Goal: Transaction & Acquisition: Purchase product/service

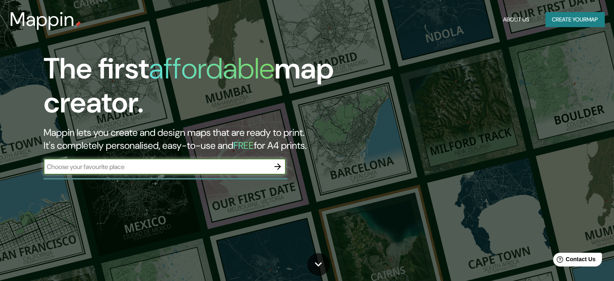
click at [229, 167] on input "text" at bounding box center [157, 166] width 226 height 9
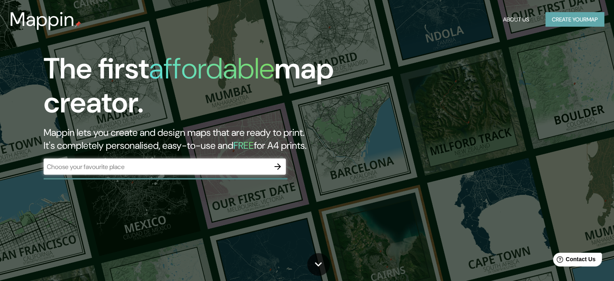
click at [546, 15] on button "Create your map" at bounding box center [575, 19] width 59 height 15
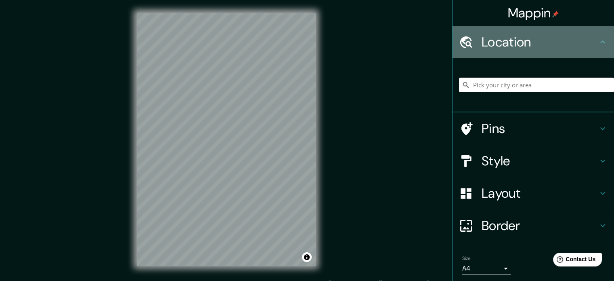
click at [484, 43] on h4 "Location" at bounding box center [540, 42] width 116 height 16
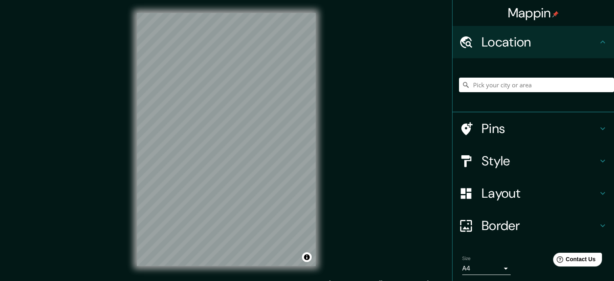
click at [471, 40] on div at bounding box center [470, 42] width 23 height 14
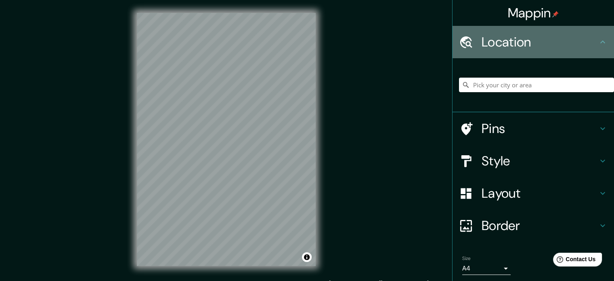
click at [598, 41] on icon at bounding box center [603, 42] width 10 height 10
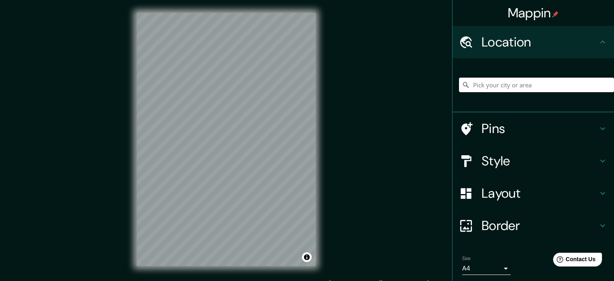
click at [598, 40] on icon at bounding box center [603, 42] width 10 height 10
click at [541, 90] on input "Pick your city or area" at bounding box center [536, 85] width 155 height 15
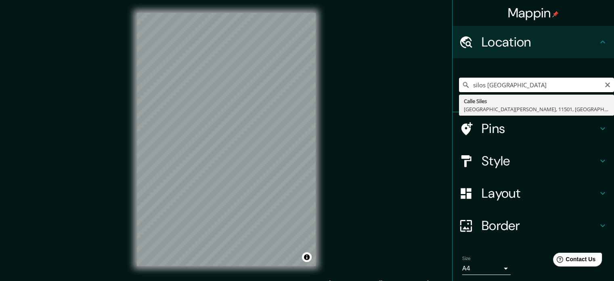
type input "[GEOGRAPHIC_DATA][PERSON_NAME][GEOGRAPHIC_DATA][PERSON_NAME], 11501, [GEOGRAPHI…"
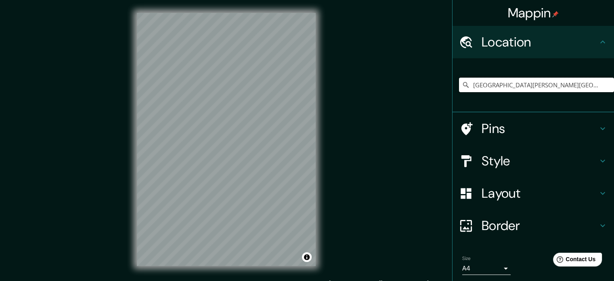
click at [522, 85] on input "[GEOGRAPHIC_DATA][PERSON_NAME][GEOGRAPHIC_DATA][PERSON_NAME], 11501, [GEOGRAPHI…" at bounding box center [536, 85] width 155 height 15
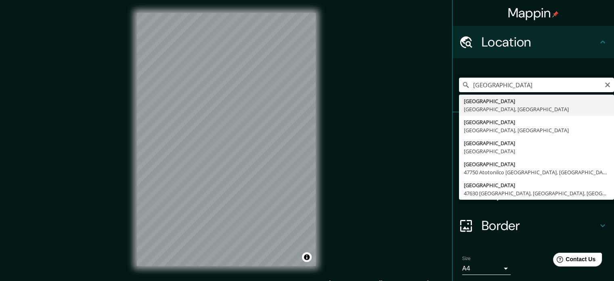
type input "[GEOGRAPHIC_DATA], [GEOGRAPHIC_DATA], [GEOGRAPHIC_DATA]"
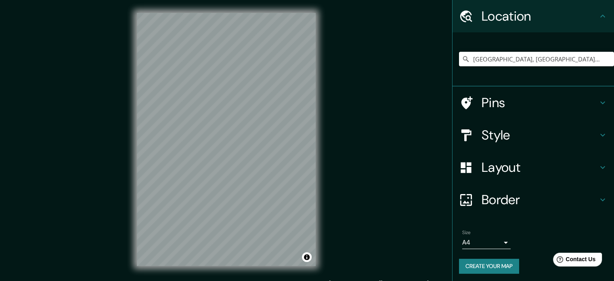
scroll to position [27, 0]
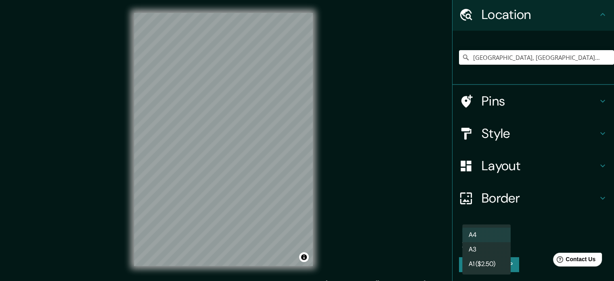
click at [501, 240] on body "Mappin Location [GEOGRAPHIC_DATA], [GEOGRAPHIC_DATA], [GEOGRAPHIC_DATA] Pins St…" at bounding box center [307, 140] width 614 height 281
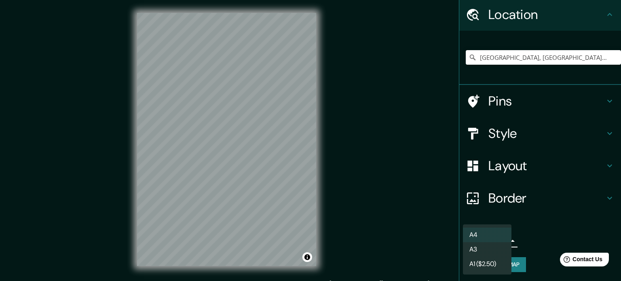
click at [493, 246] on li "A3" at bounding box center [487, 249] width 48 height 15
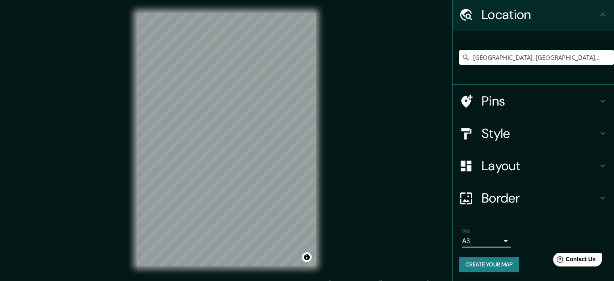
click at [499, 238] on body "Mappin Location [GEOGRAPHIC_DATA], [GEOGRAPHIC_DATA], [GEOGRAPHIC_DATA] Pins St…" at bounding box center [307, 140] width 614 height 281
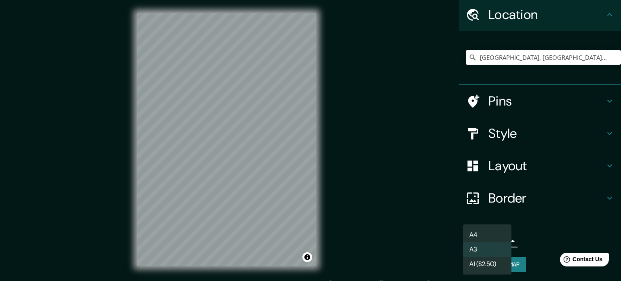
click at [494, 247] on li "A3" at bounding box center [487, 249] width 48 height 15
click at [498, 240] on body "Mappin Location [GEOGRAPHIC_DATA], [GEOGRAPHIC_DATA], [GEOGRAPHIC_DATA] Pins St…" at bounding box center [310, 140] width 621 height 281
click at [493, 235] on li "A4" at bounding box center [487, 234] width 48 height 15
type input "single"
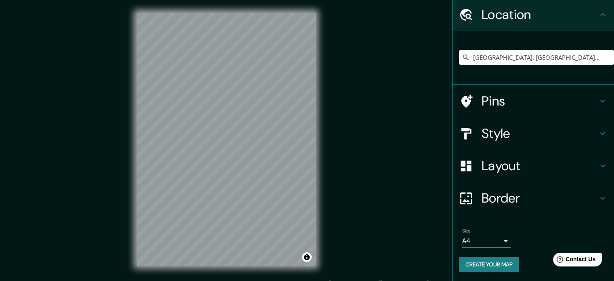
click at [491, 134] on h4 "Style" at bounding box center [540, 133] width 116 height 16
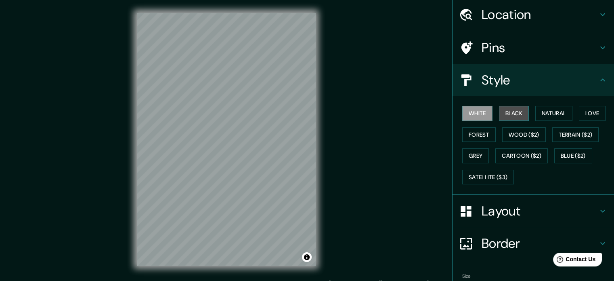
click at [500, 111] on button "Black" at bounding box center [514, 113] width 30 height 15
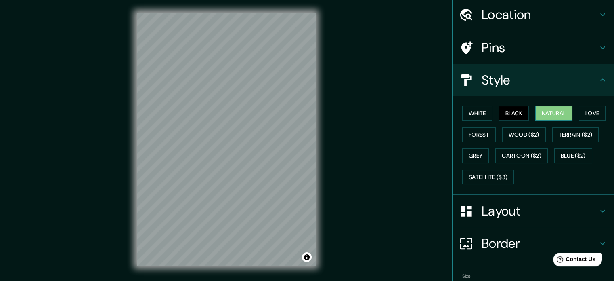
click at [542, 111] on button "Natural" at bounding box center [554, 113] width 37 height 15
click at [579, 113] on button "Love" at bounding box center [592, 113] width 27 height 15
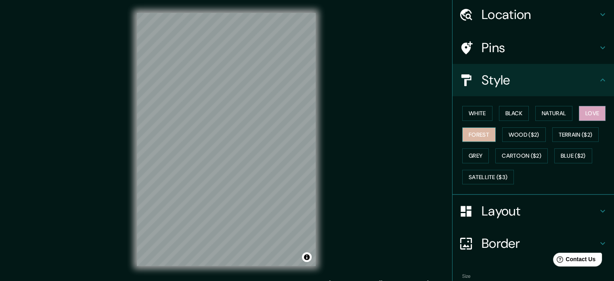
click at [467, 135] on button "Forest" at bounding box center [480, 134] width 34 height 15
click at [523, 131] on button "Wood ($2)" at bounding box center [525, 134] width 44 height 15
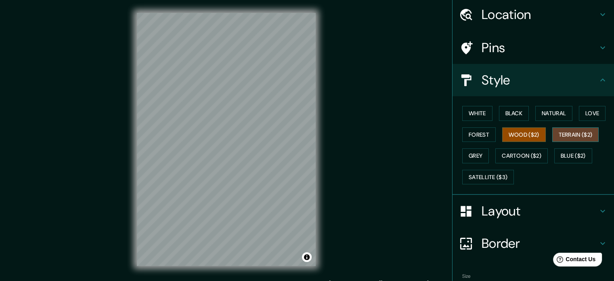
click at [562, 129] on button "Terrain ($2)" at bounding box center [576, 134] width 47 height 15
click at [476, 154] on button "Grey" at bounding box center [476, 155] width 27 height 15
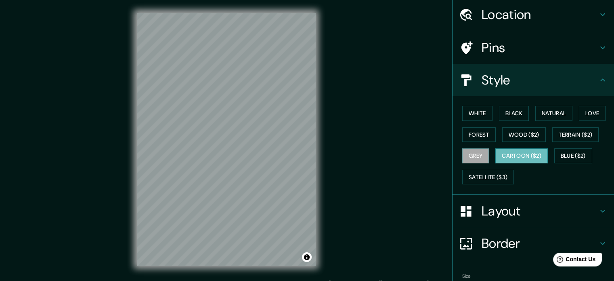
click at [506, 152] on button "Cartoon ($2)" at bounding box center [522, 155] width 53 height 15
click at [553, 134] on button "Terrain ($2)" at bounding box center [576, 134] width 47 height 15
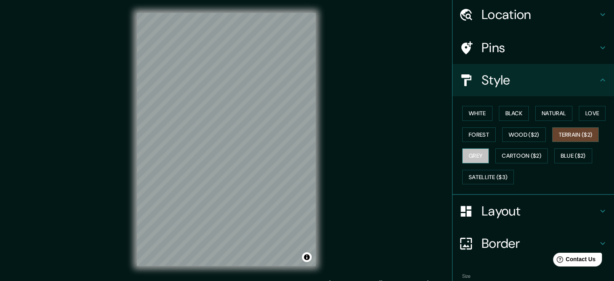
click at [469, 153] on button "Grey" at bounding box center [476, 155] width 27 height 15
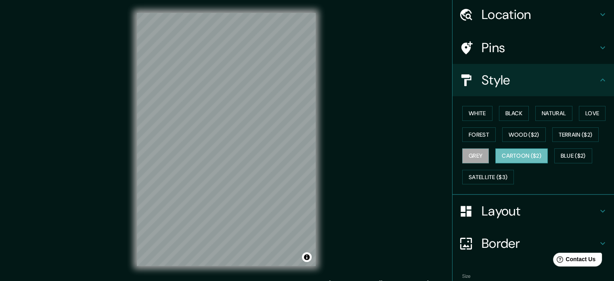
click at [511, 154] on button "Cartoon ($2)" at bounding box center [522, 155] width 53 height 15
click at [568, 150] on button "Blue ($2)" at bounding box center [574, 155] width 38 height 15
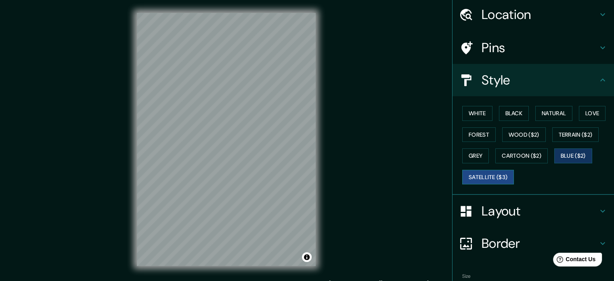
click at [485, 177] on button "Satellite ($3)" at bounding box center [489, 177] width 52 height 15
click at [470, 151] on button "Grey" at bounding box center [476, 155] width 27 height 15
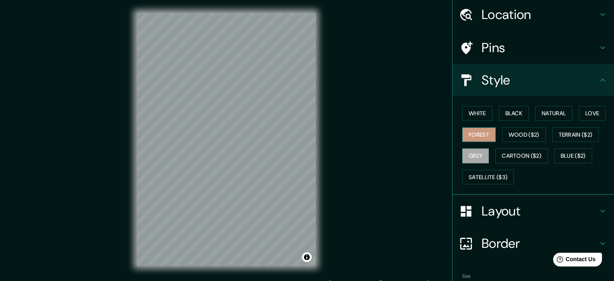
click at [473, 138] on button "Forest" at bounding box center [480, 134] width 34 height 15
click at [484, 114] on button "White" at bounding box center [478, 113] width 30 height 15
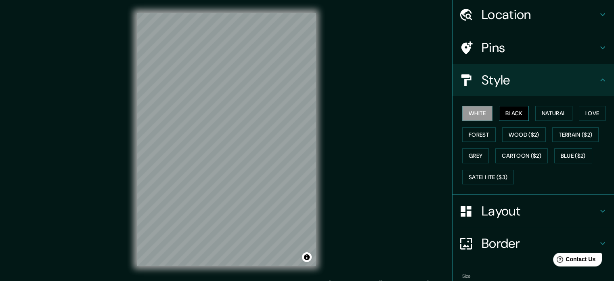
click at [513, 115] on button "Black" at bounding box center [514, 113] width 30 height 15
click at [480, 113] on button "White" at bounding box center [478, 113] width 30 height 15
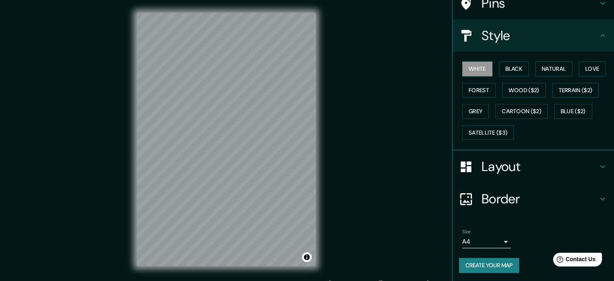
click at [520, 161] on h4 "Layout" at bounding box center [540, 166] width 116 height 16
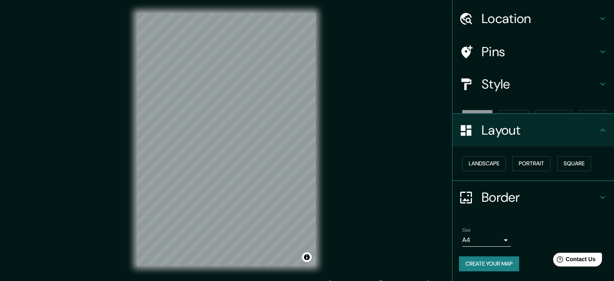
scroll to position [9, 0]
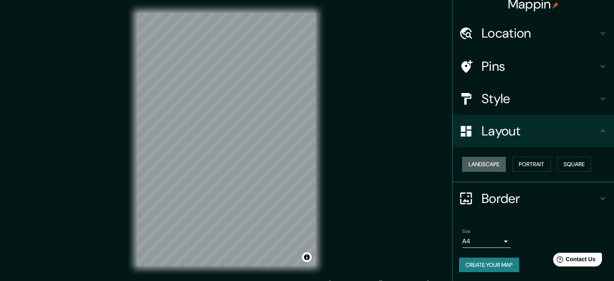
click at [469, 167] on button "Landscape" at bounding box center [485, 164] width 44 height 15
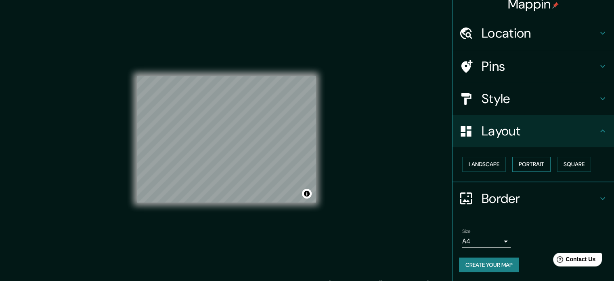
click at [521, 160] on button "Portrait" at bounding box center [532, 164] width 38 height 15
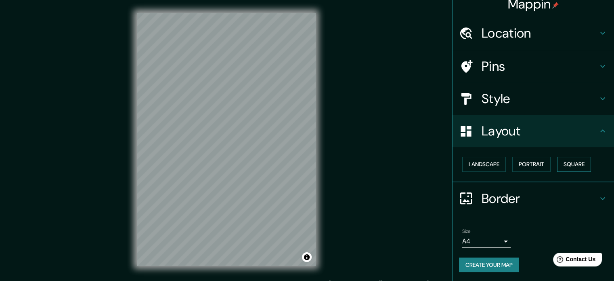
click at [559, 163] on button "Square" at bounding box center [575, 164] width 34 height 15
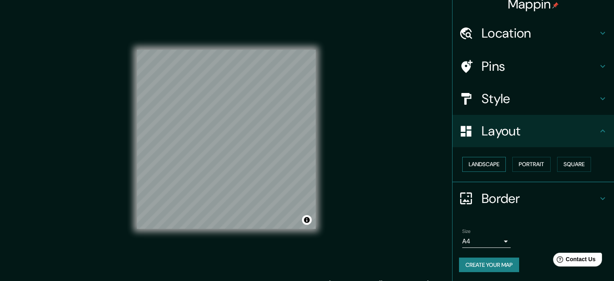
click at [490, 161] on button "Landscape" at bounding box center [485, 164] width 44 height 15
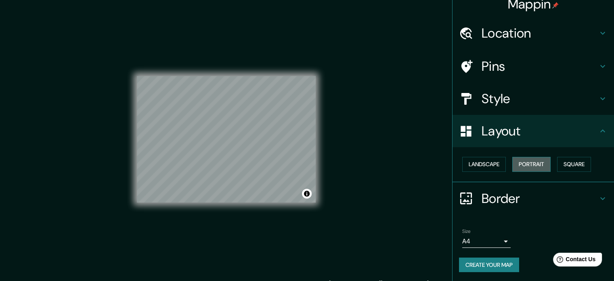
click at [518, 160] on button "Portrait" at bounding box center [532, 164] width 38 height 15
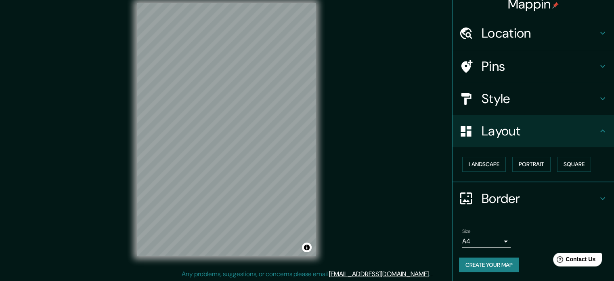
scroll to position [11, 0]
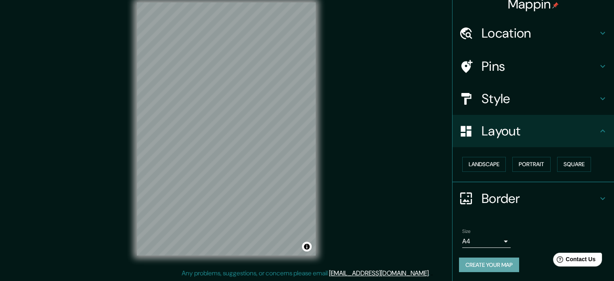
click at [498, 265] on button "Create your map" at bounding box center [489, 264] width 60 height 15
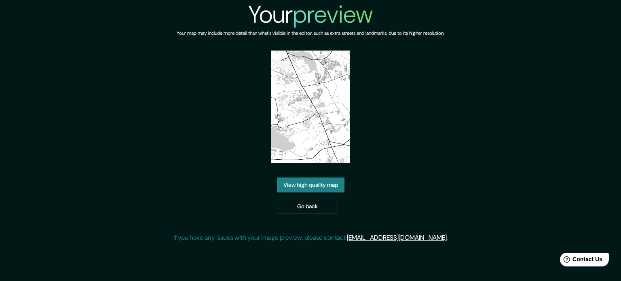
click at [413, 139] on div "Your preview Your map may include more detail than what's visible in the editor…" at bounding box center [310, 124] width 274 height 249
drag, startPoint x: 551, startPoint y: 70, endPoint x: 543, endPoint y: 58, distance: 14.6
click at [551, 70] on div "Your preview Your map may include more detail than what's visible in the editor…" at bounding box center [310, 124] width 621 height 249
click at [316, 128] on img at bounding box center [311, 107] width 80 height 112
click at [316, 189] on link "View high quality map" at bounding box center [310, 184] width 67 height 15
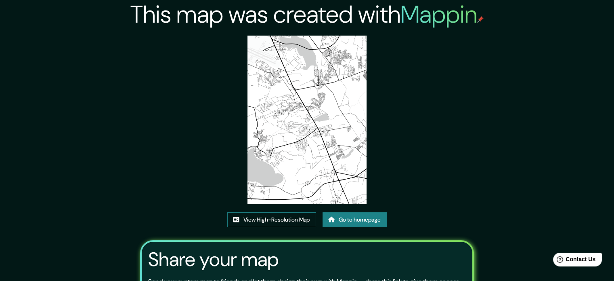
click at [301, 223] on link "View High-Resolution Map" at bounding box center [271, 219] width 89 height 15
click at [350, 219] on link "Go to homepage" at bounding box center [355, 219] width 65 height 15
